Goal: Information Seeking & Learning: Learn about a topic

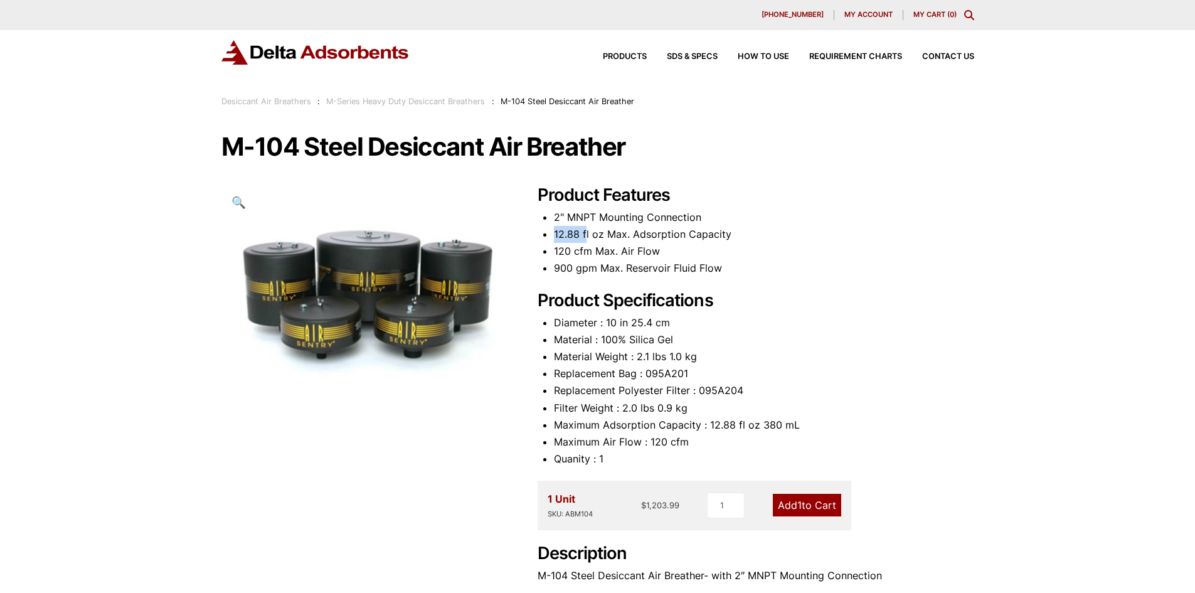
drag, startPoint x: 555, startPoint y: 236, endPoint x: 587, endPoint y: 235, distance: 32.6
click at [587, 235] on li "12.88 fl oz Max. Adsorption Capacity" at bounding box center [764, 234] width 420 height 17
click at [573, 242] on li "12.88 fl oz Max. Adsorption Capacity" at bounding box center [764, 234] width 420 height 17
